Goal: Register for event/course

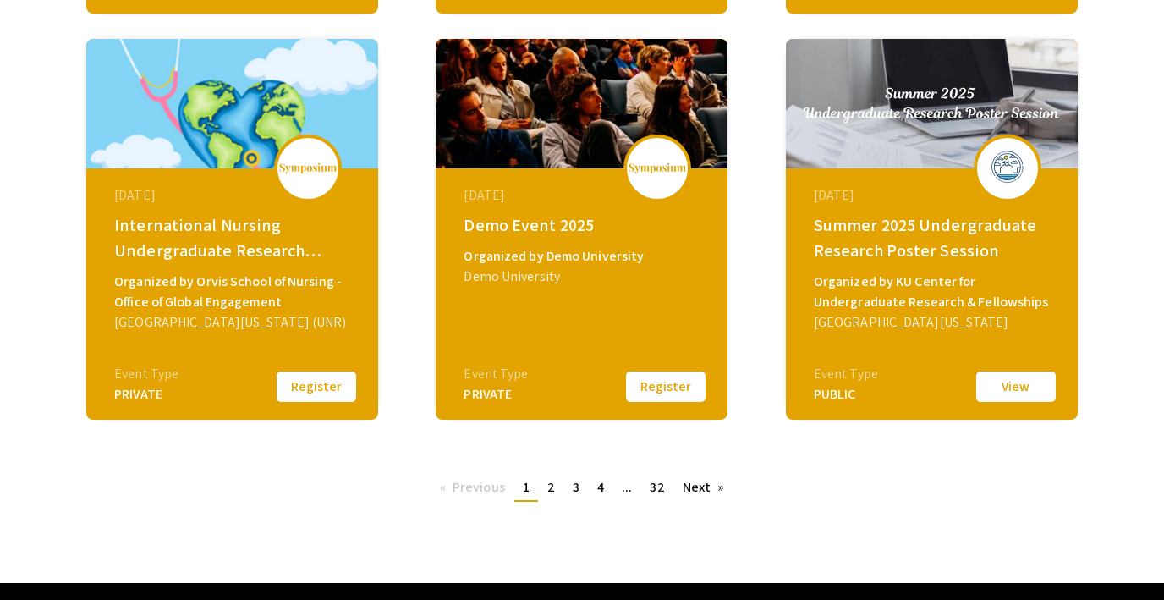
scroll to position [708, 0]
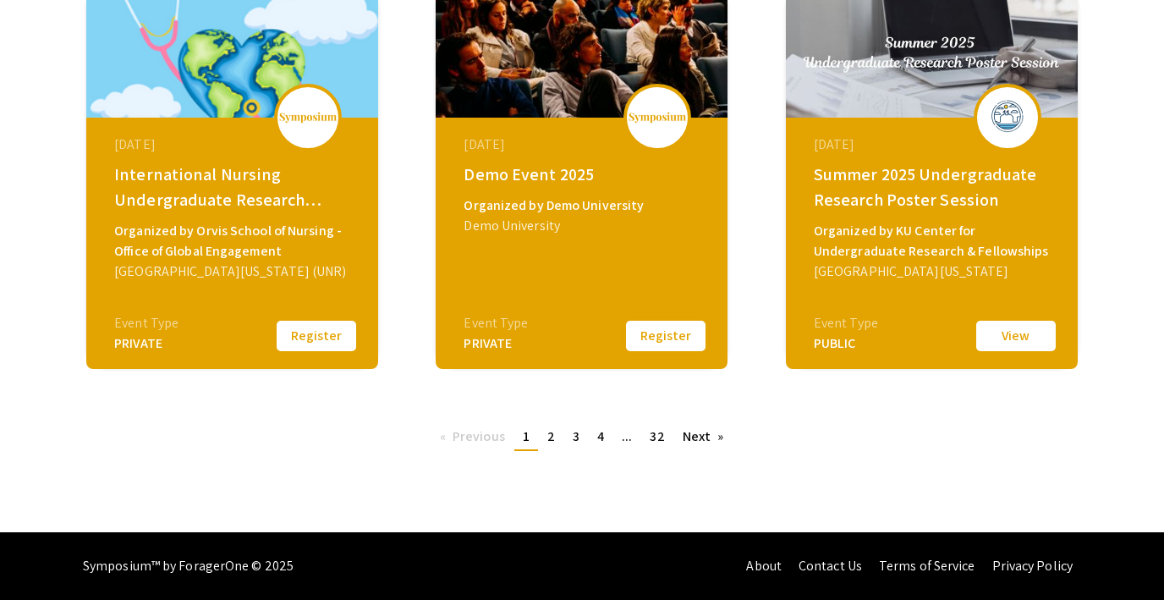
click at [669, 337] on button "Register" at bounding box center [666, 336] width 85 height 36
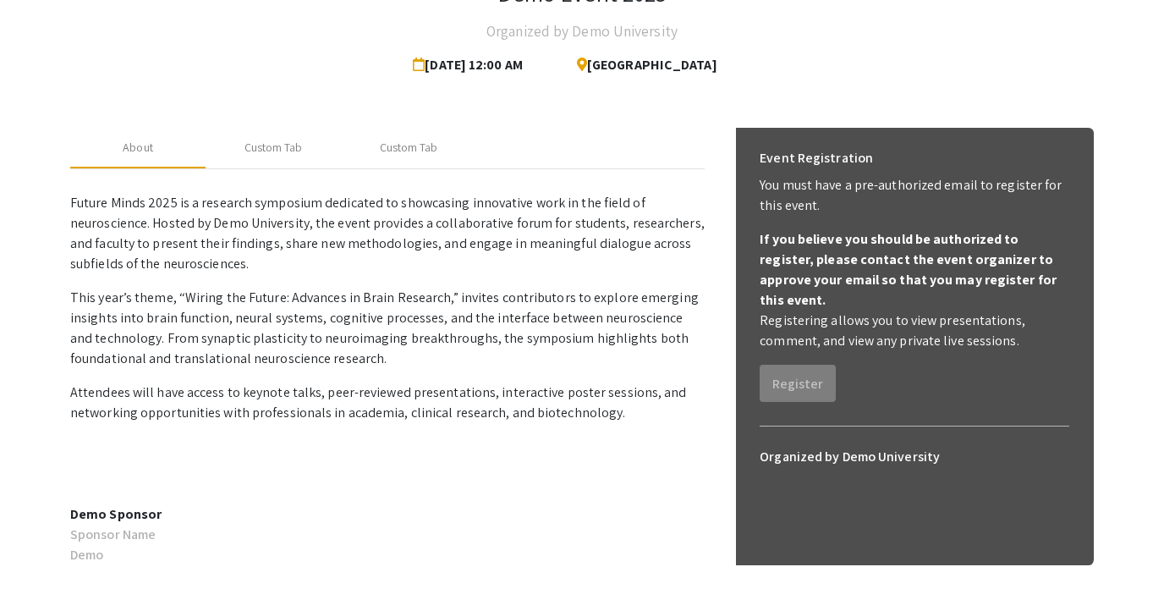
scroll to position [132, 0]
click at [278, 143] on div "Custom Tab" at bounding box center [274, 147] width 58 height 18
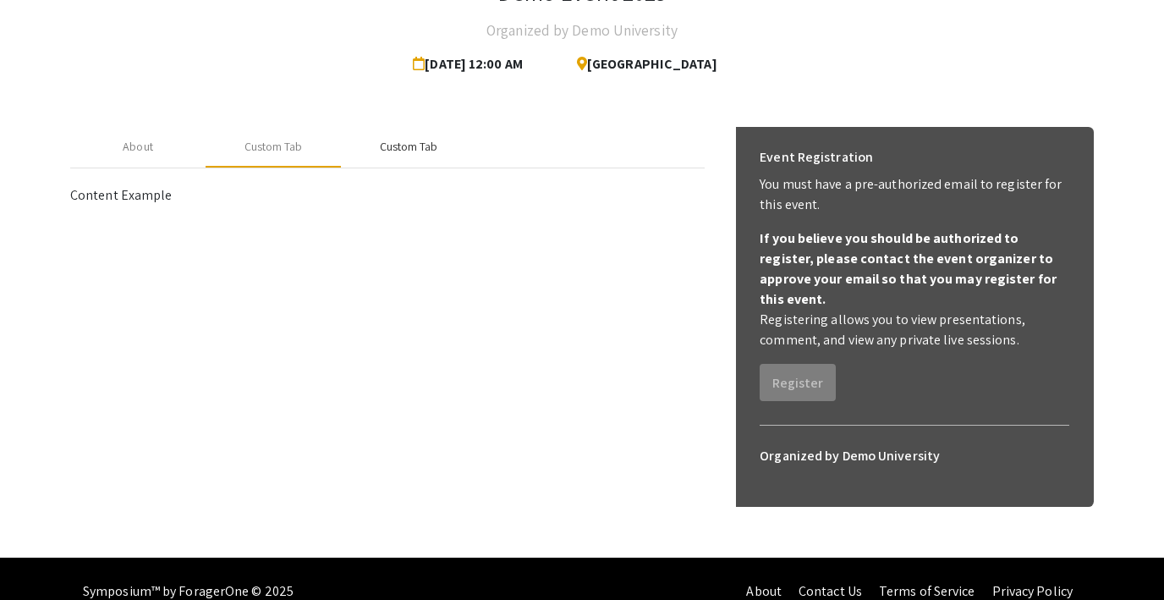
click at [383, 147] on div "Custom Tab" at bounding box center [409, 147] width 58 height 18
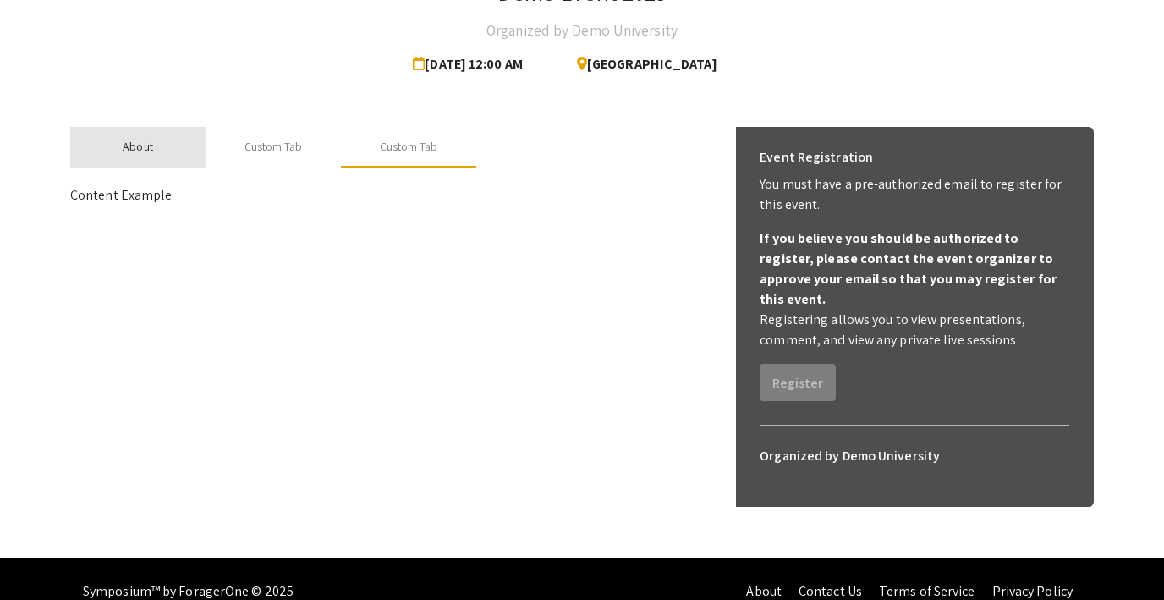
click at [132, 152] on div "About" at bounding box center [138, 147] width 30 height 18
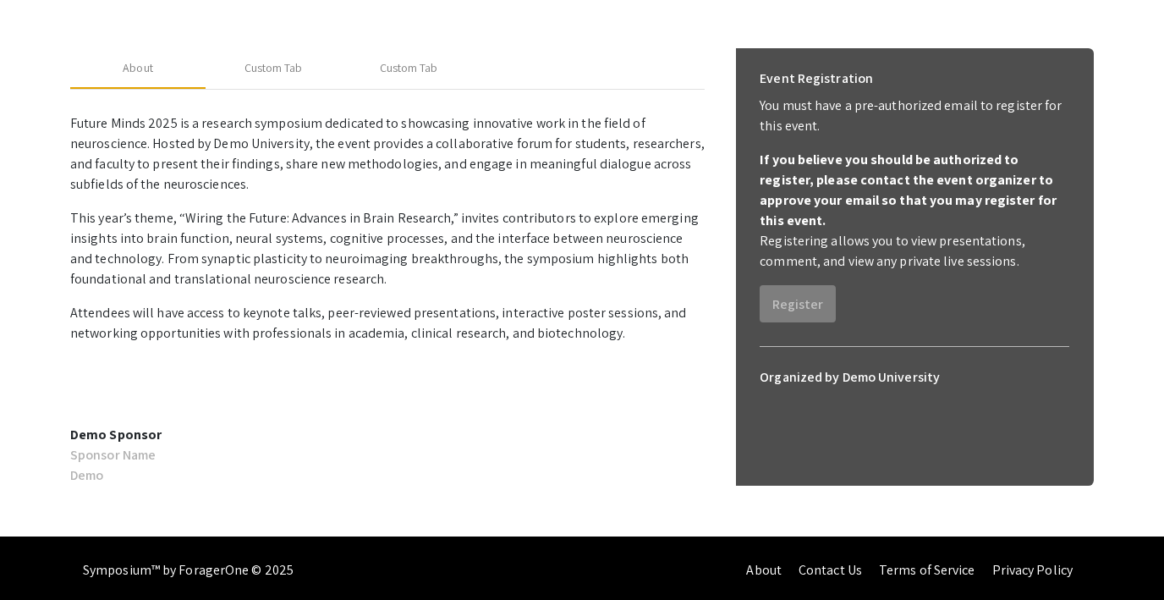
scroll to position [215, 0]
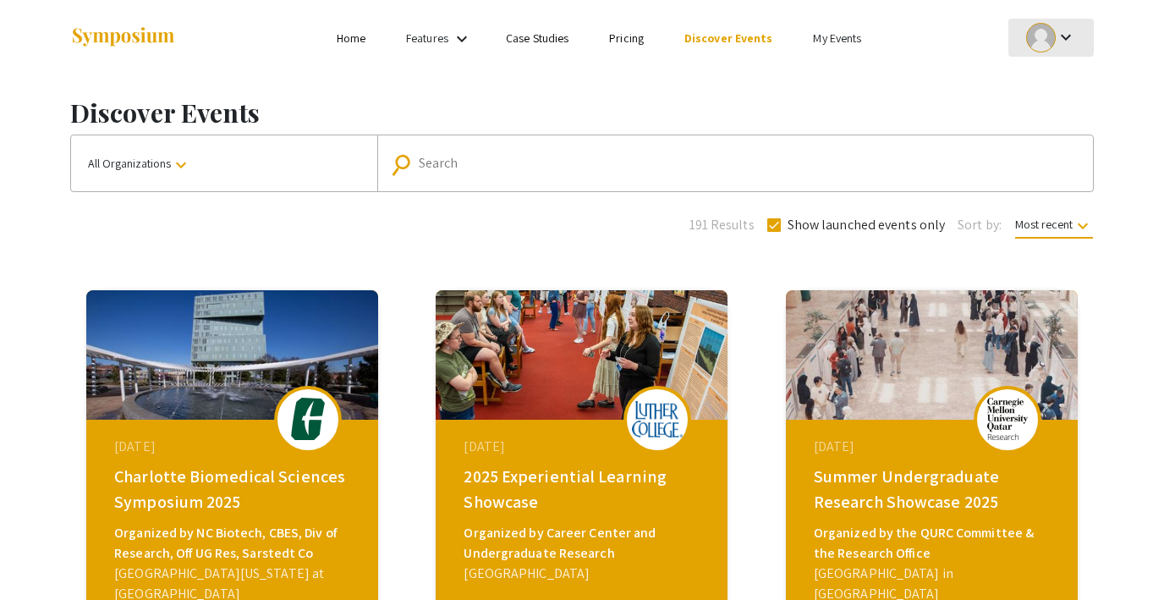
click at [1049, 46] on div at bounding box center [1041, 38] width 30 height 30
click at [950, 65] on div at bounding box center [582, 300] width 1164 height 600
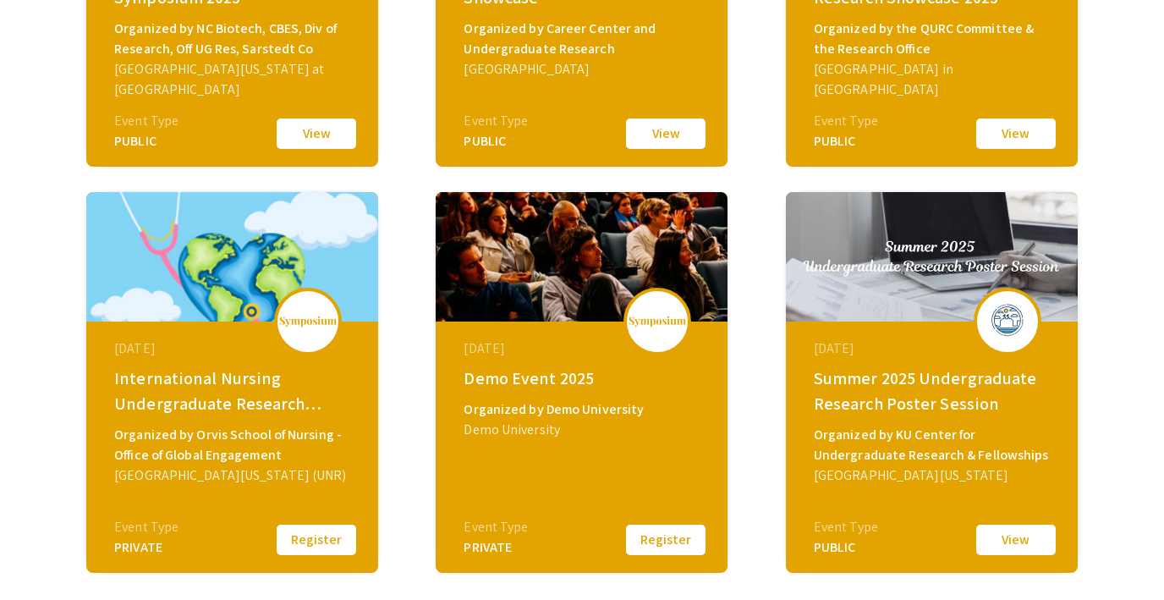
scroll to position [511, 0]
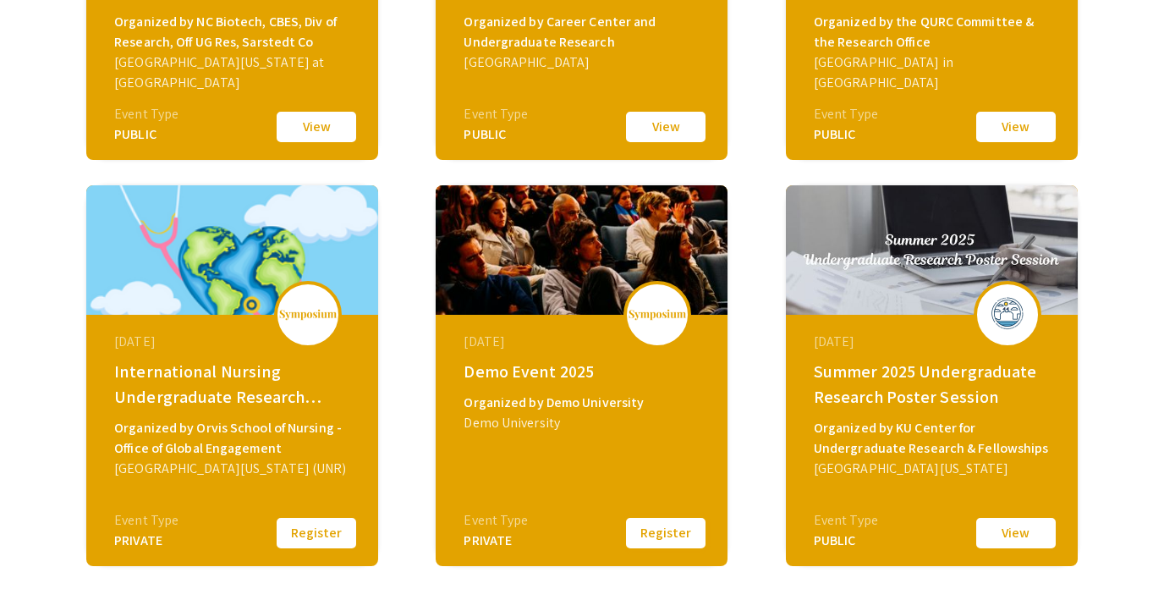
click at [661, 534] on button "Register" at bounding box center [666, 533] width 85 height 36
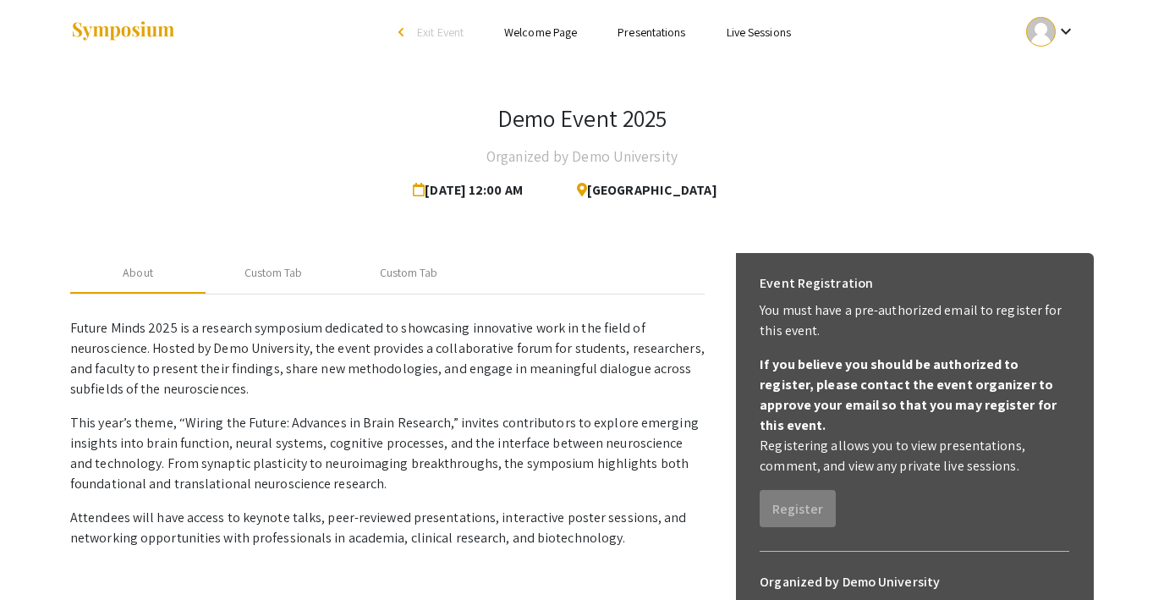
scroll to position [3, 0]
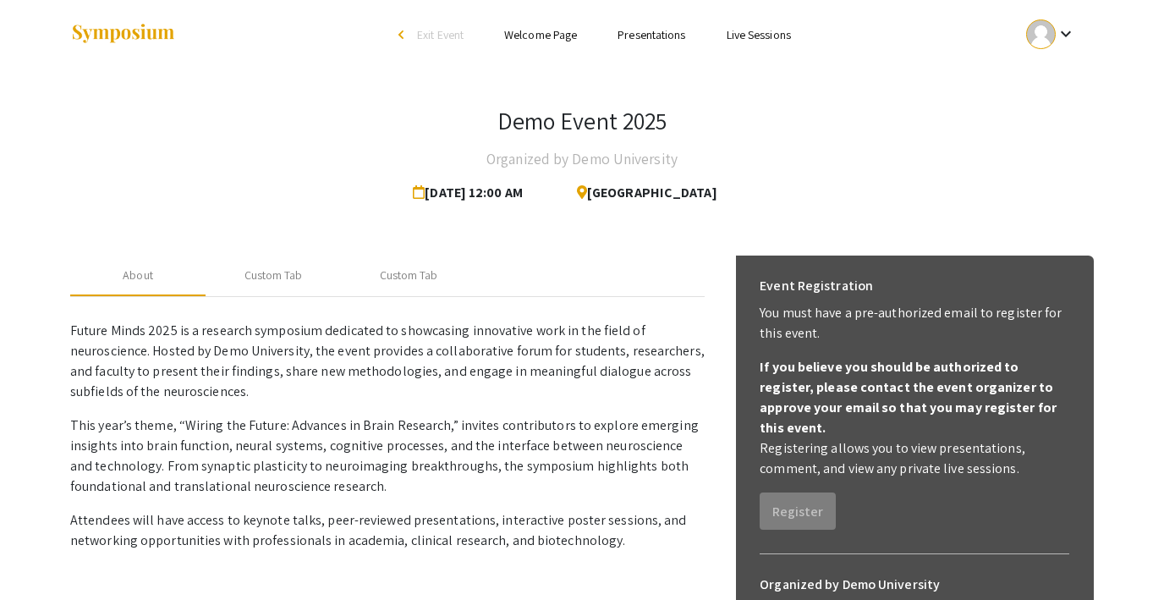
click at [417, 32] on span "Exit Event" at bounding box center [440, 34] width 47 height 15
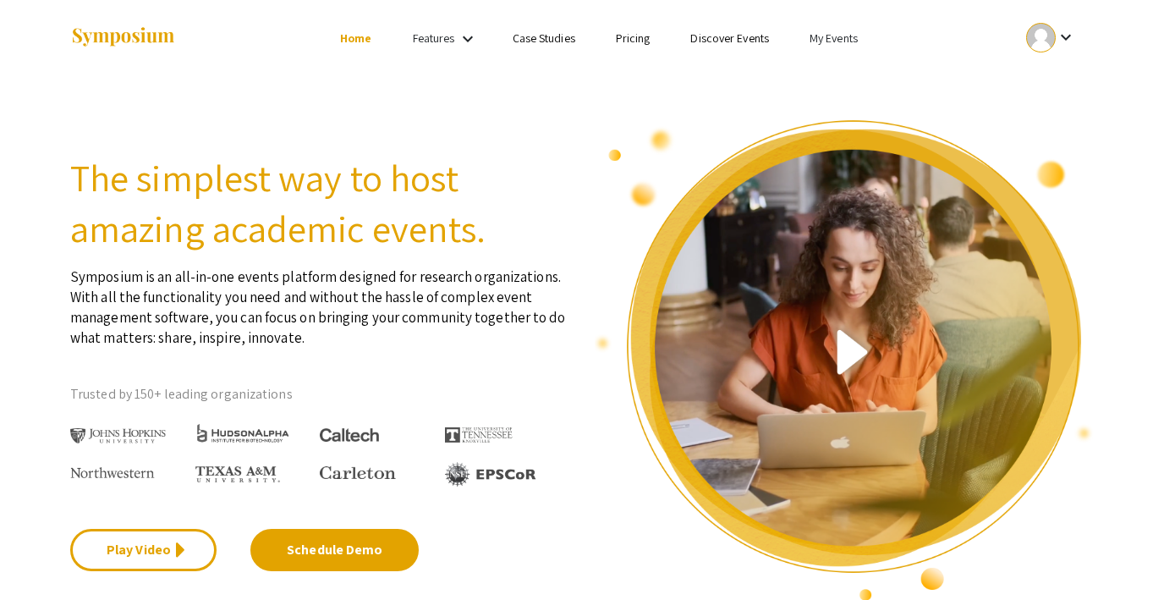
click at [1051, 30] on div at bounding box center [1041, 38] width 30 height 30
click at [1047, 168] on button "Sign out" at bounding box center [1061, 165] width 104 height 41
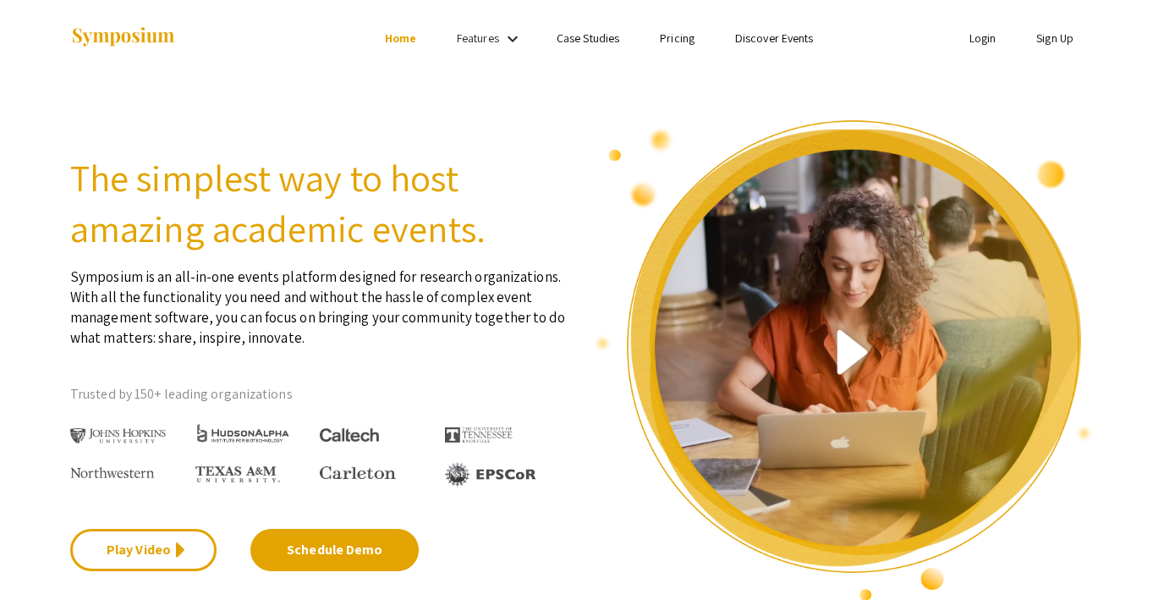
click at [977, 32] on link "Login" at bounding box center [983, 37] width 27 height 15
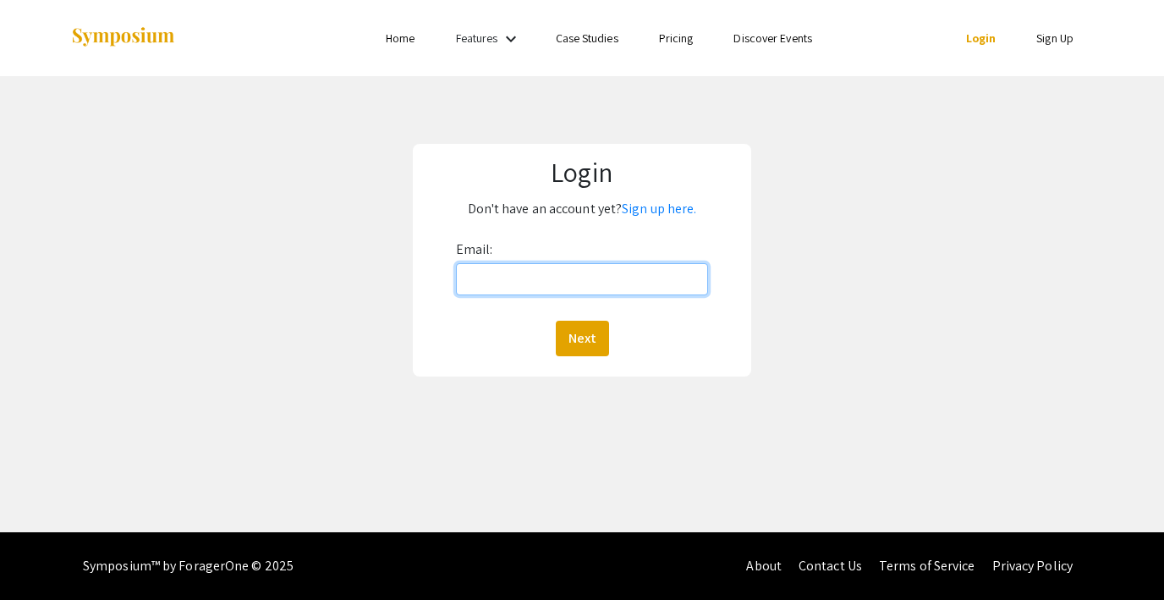
click at [514, 280] on input "Email:" at bounding box center [582, 279] width 252 height 32
type input "[EMAIL_ADDRESS][DOMAIN_NAME]"
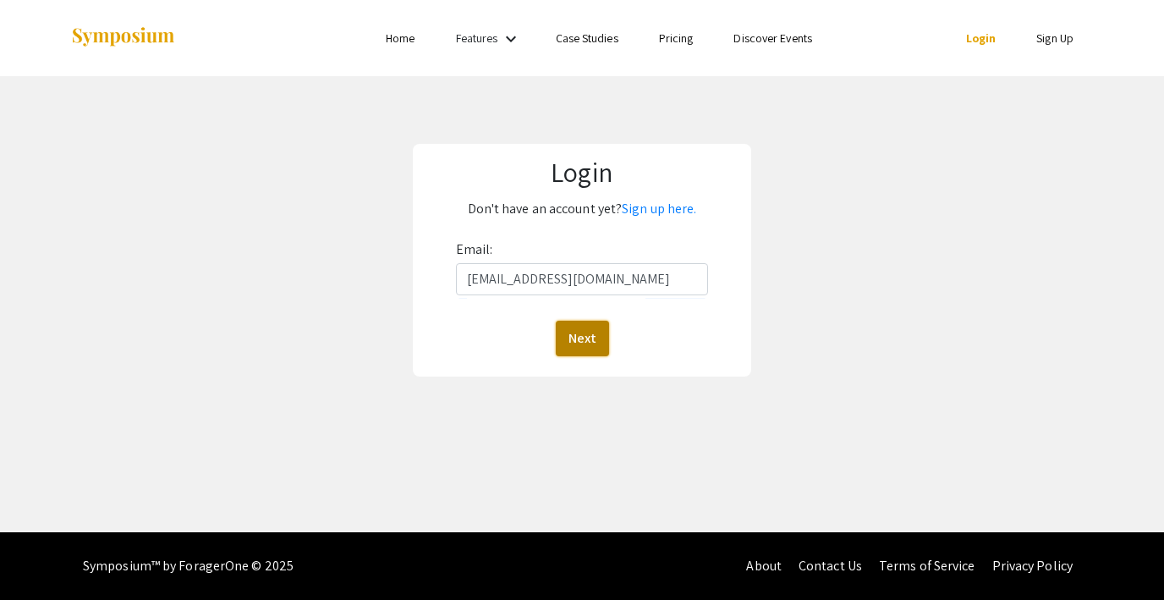
click at [592, 339] on button "Next" at bounding box center [582, 339] width 53 height 36
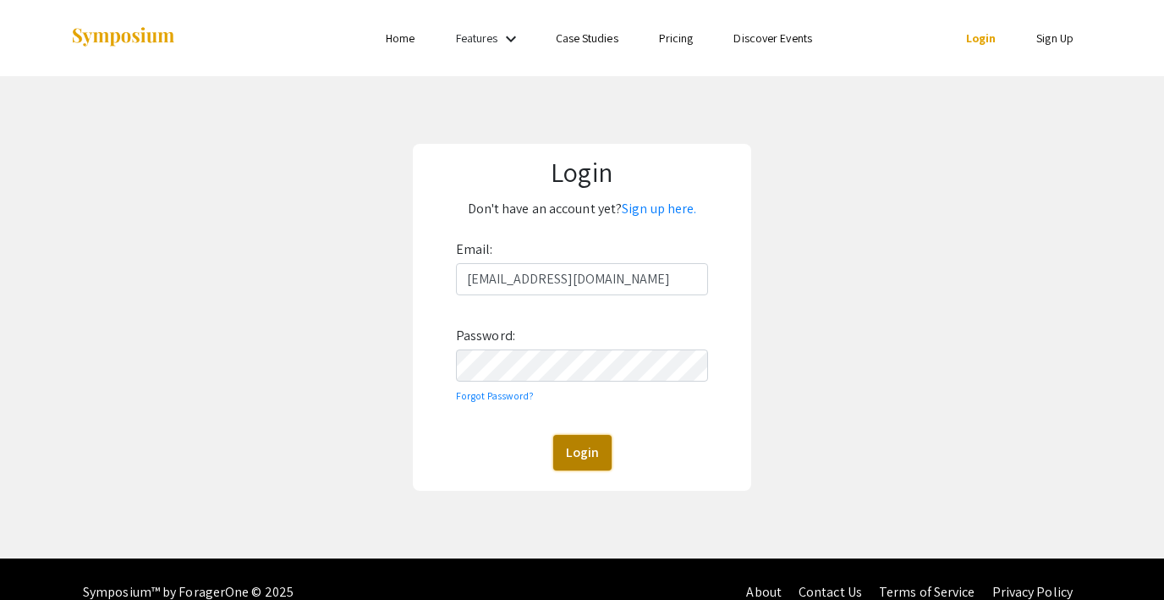
click at [586, 446] on button "Login" at bounding box center [582, 453] width 58 height 36
